Goal: Transaction & Acquisition: Obtain resource

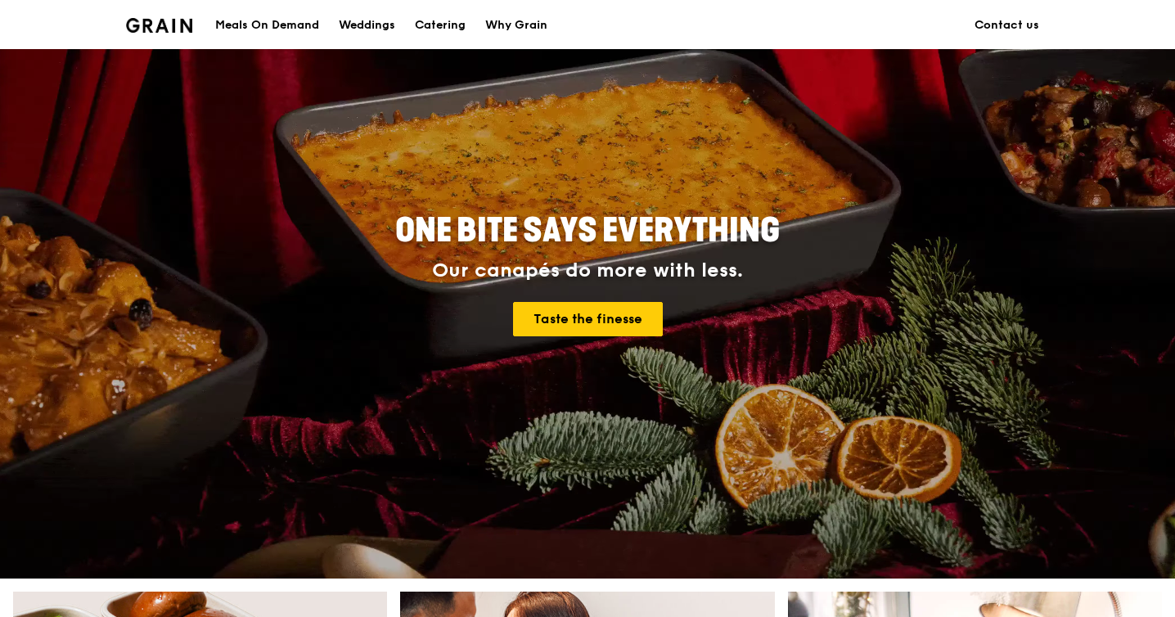
scroll to position [96, 0]
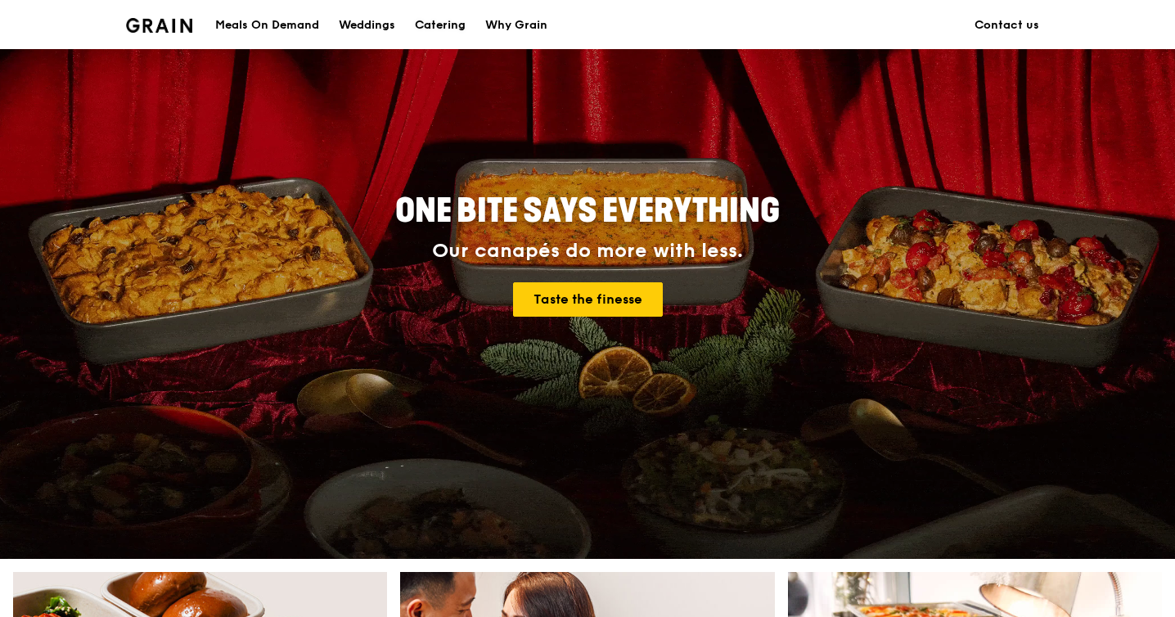
click at [452, 20] on div "Catering" at bounding box center [440, 25] width 51 height 49
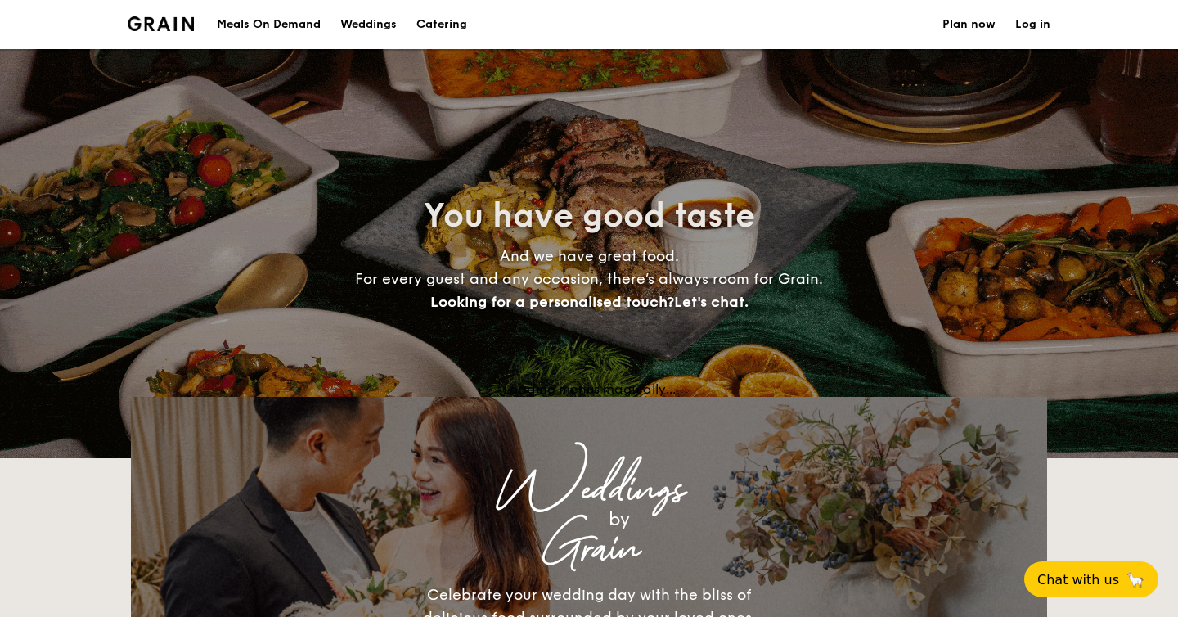
select select
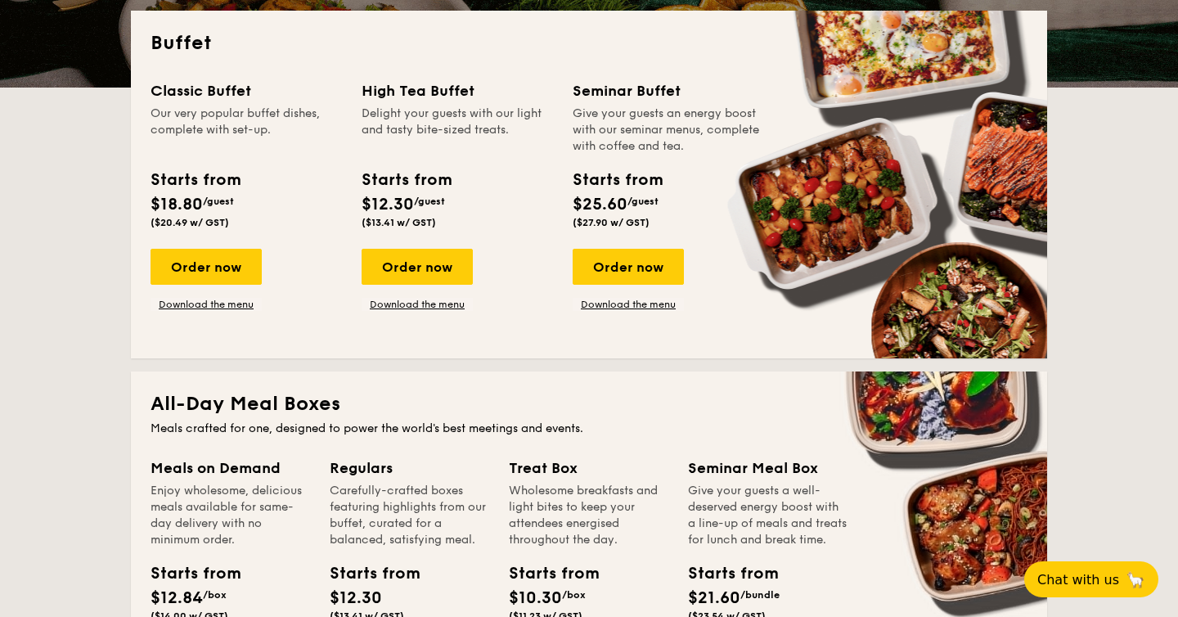
scroll to position [359, 0]
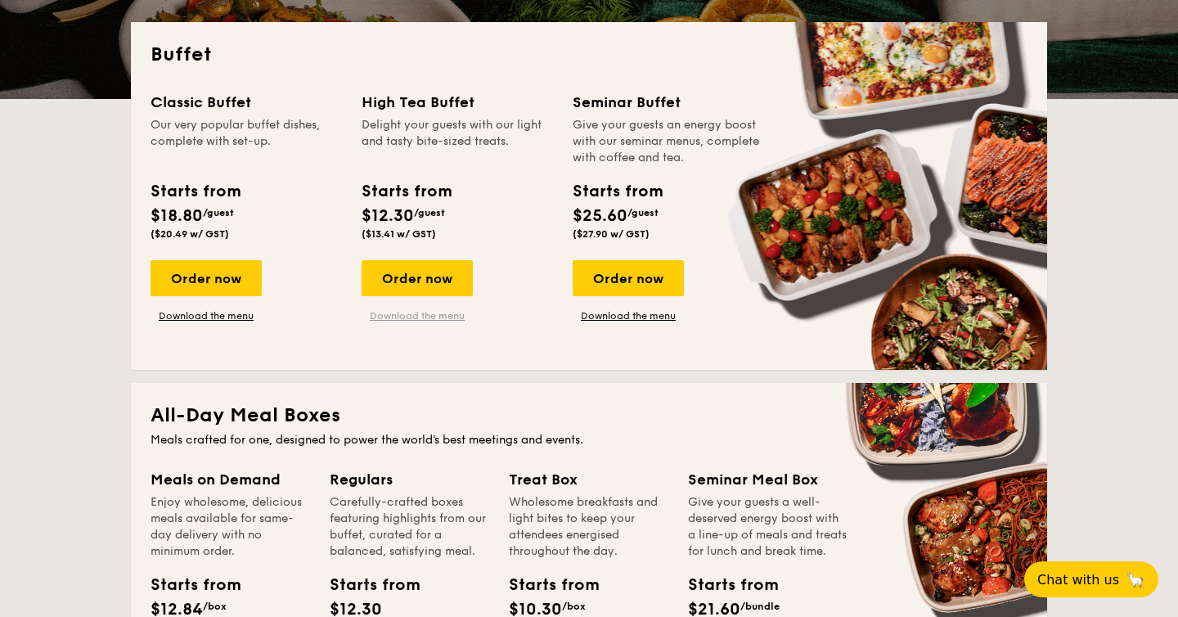
click at [418, 313] on link "Download the menu" at bounding box center [417, 315] width 111 height 13
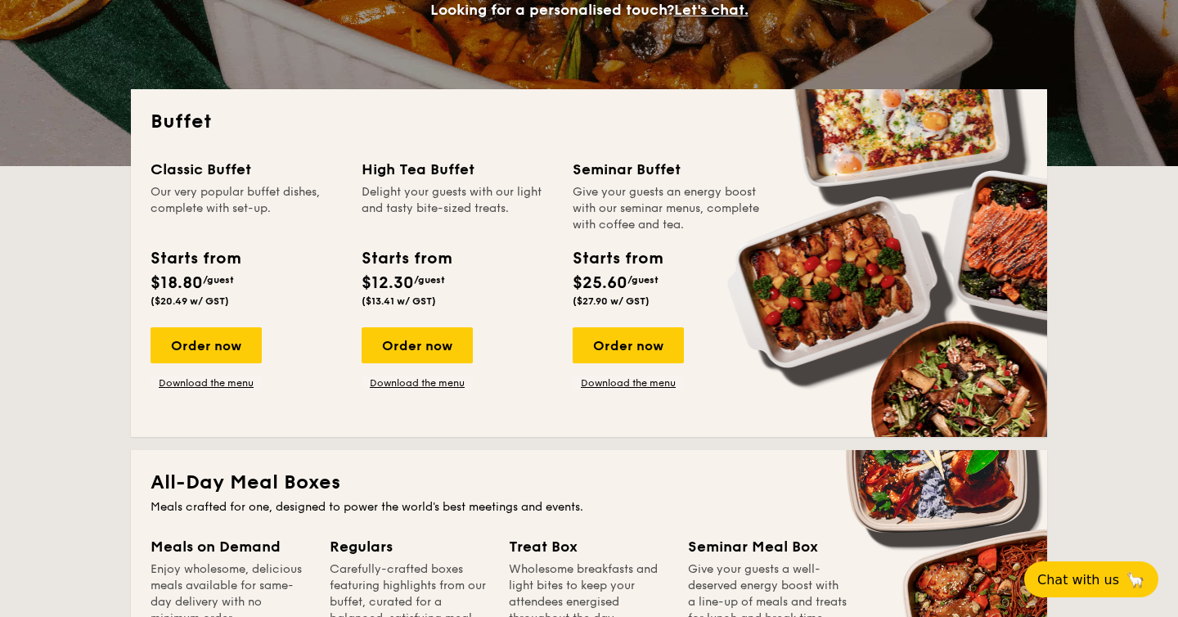
scroll to position [260, 0]
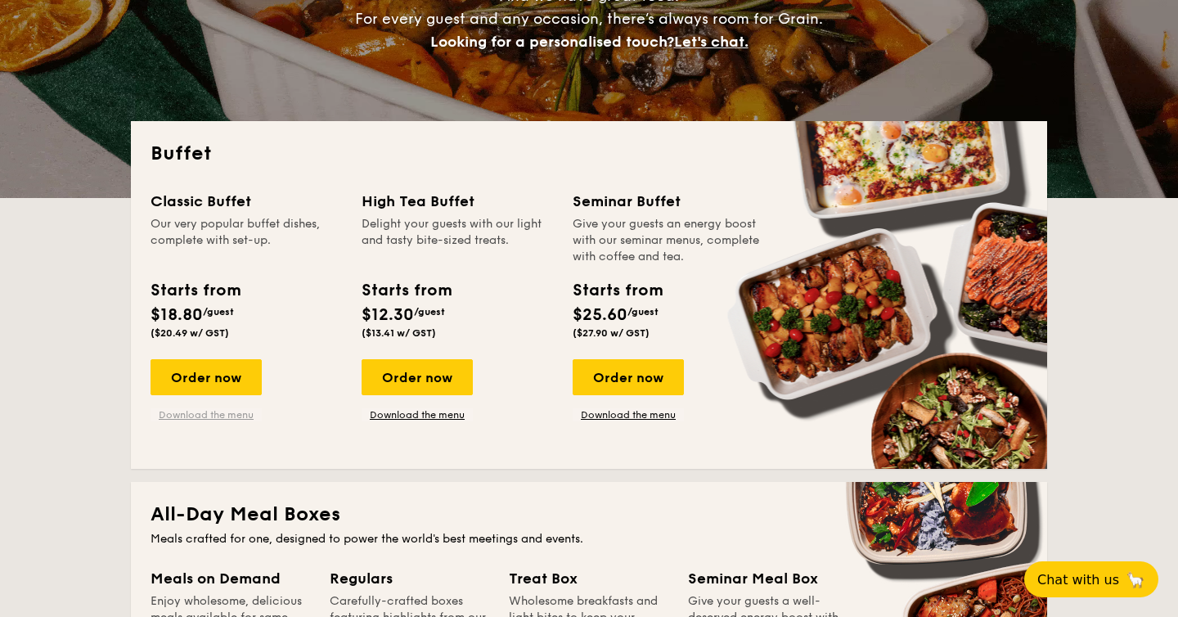
click at [182, 416] on link "Download the menu" at bounding box center [206, 414] width 111 height 13
